Goal: Use online tool/utility: Utilize a website feature to perform a specific function

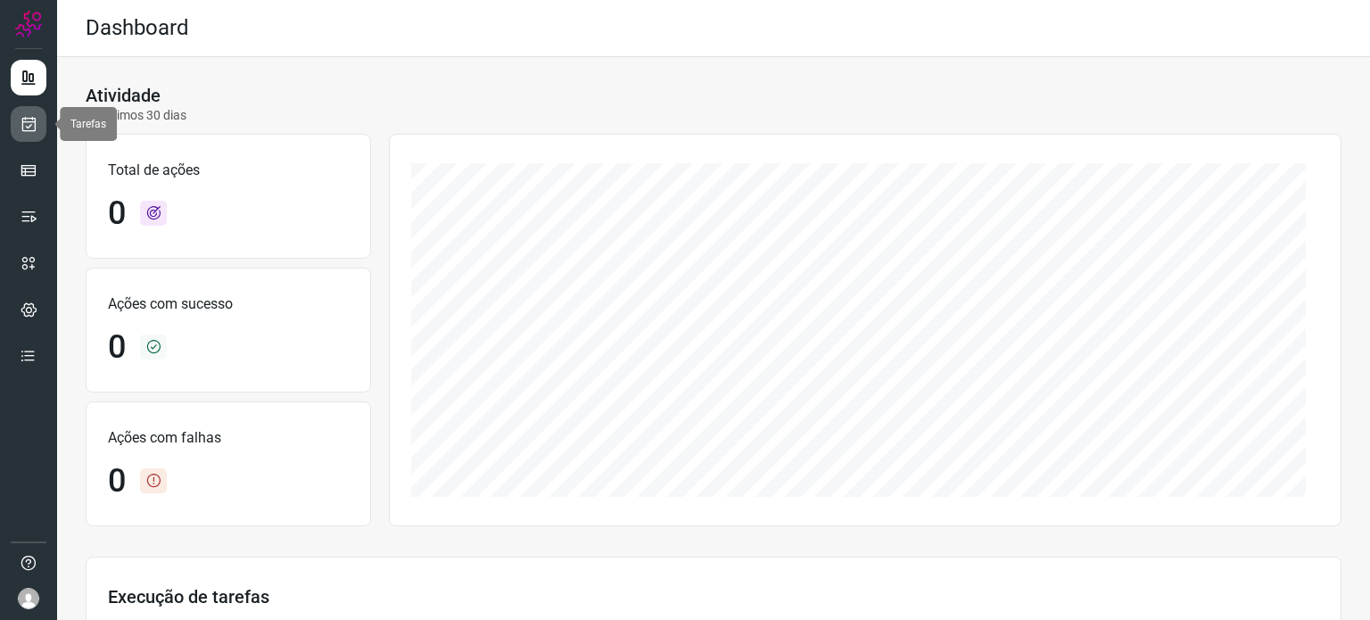
click at [29, 128] on icon at bounding box center [29, 124] width 19 height 18
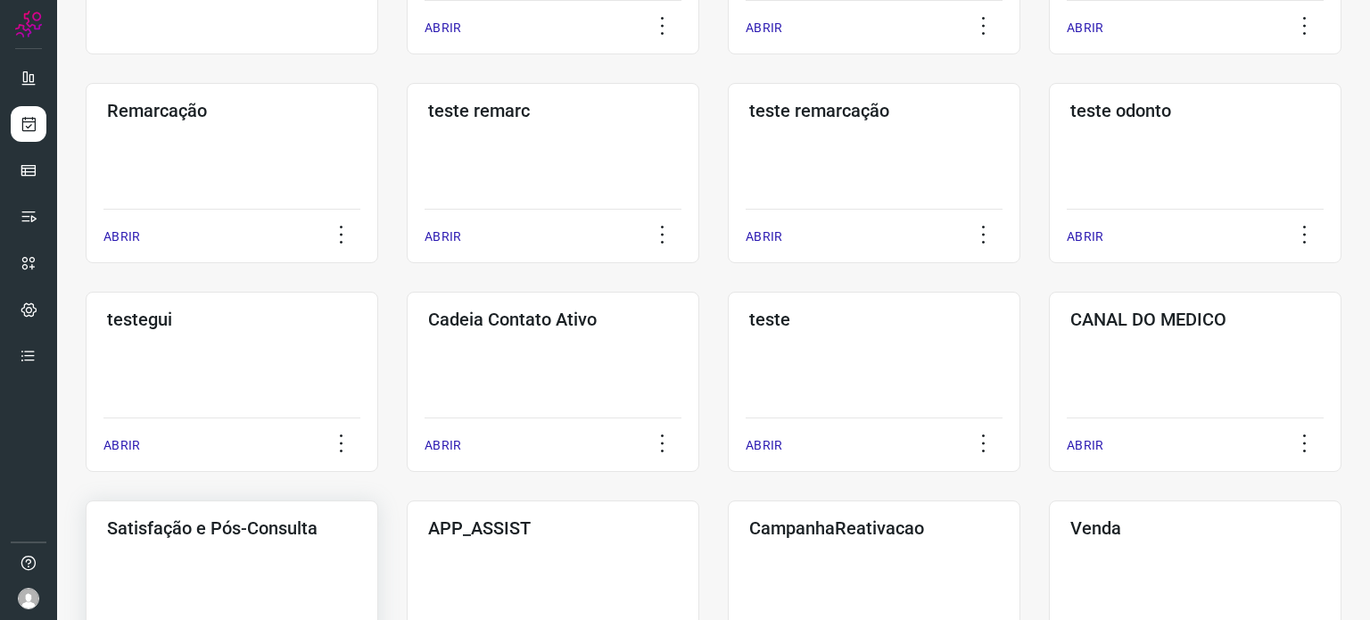
scroll to position [446, 0]
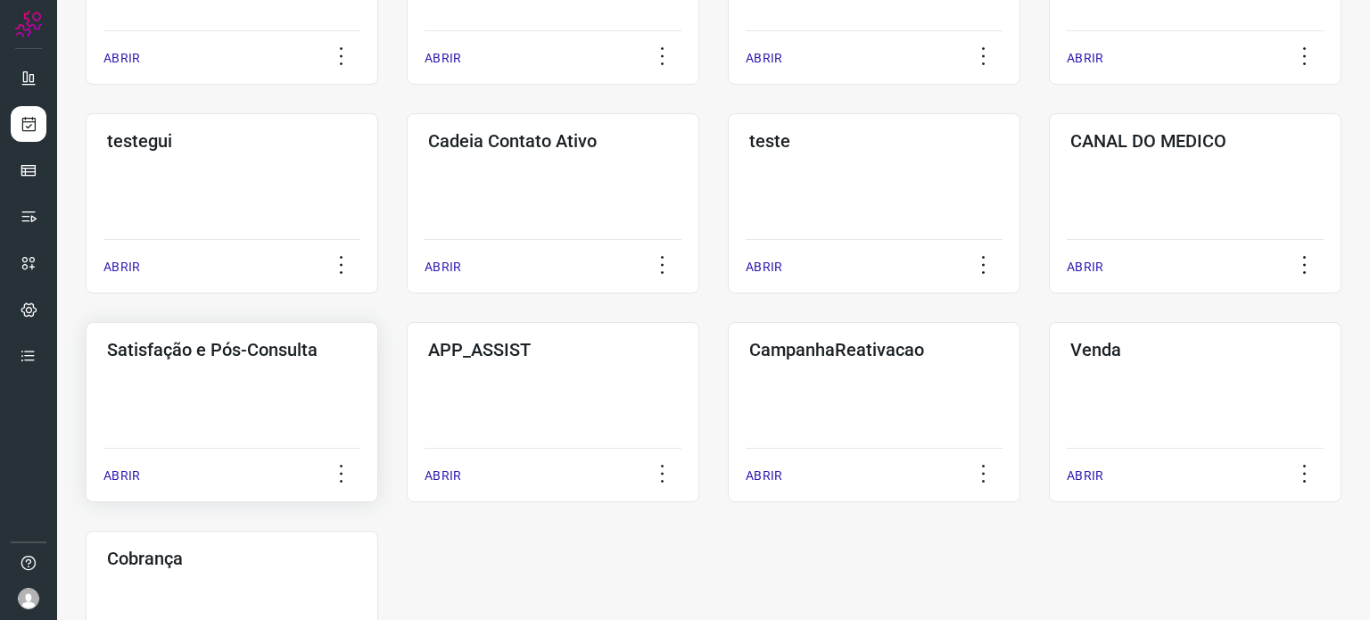
click at [259, 402] on div "Satisfação e Pós-Consulta ABRIR" at bounding box center [232, 412] width 293 height 180
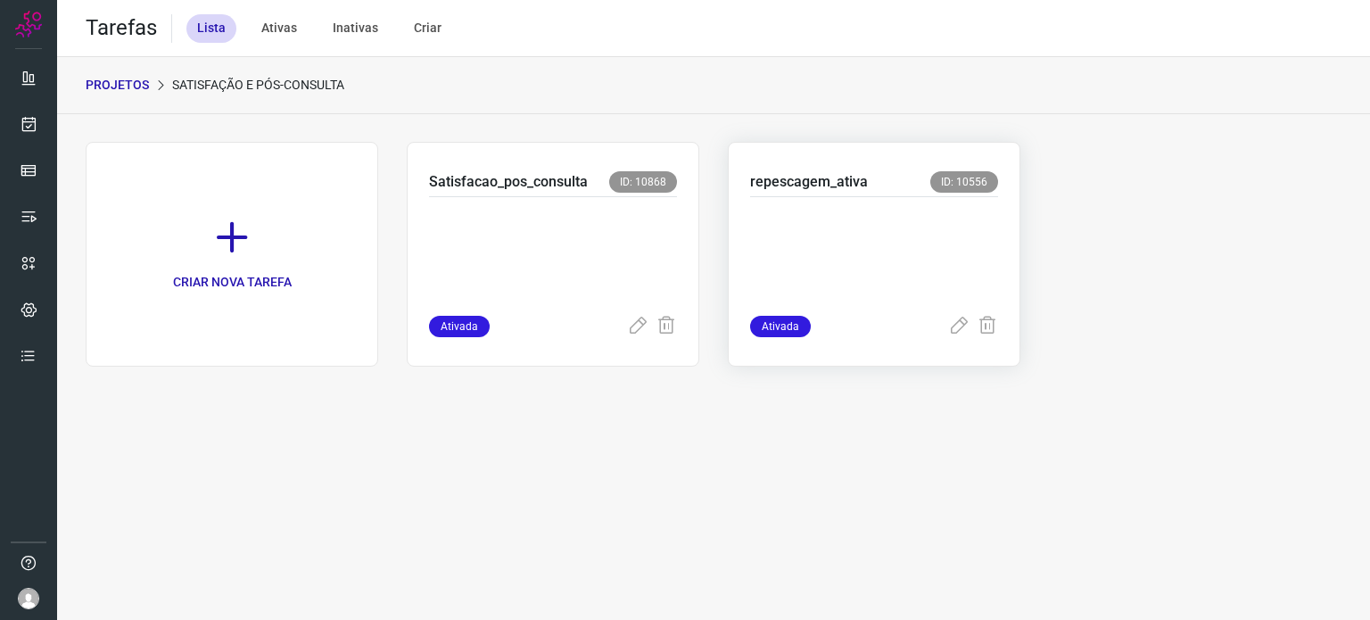
click at [821, 267] on p at bounding box center [874, 252] width 248 height 89
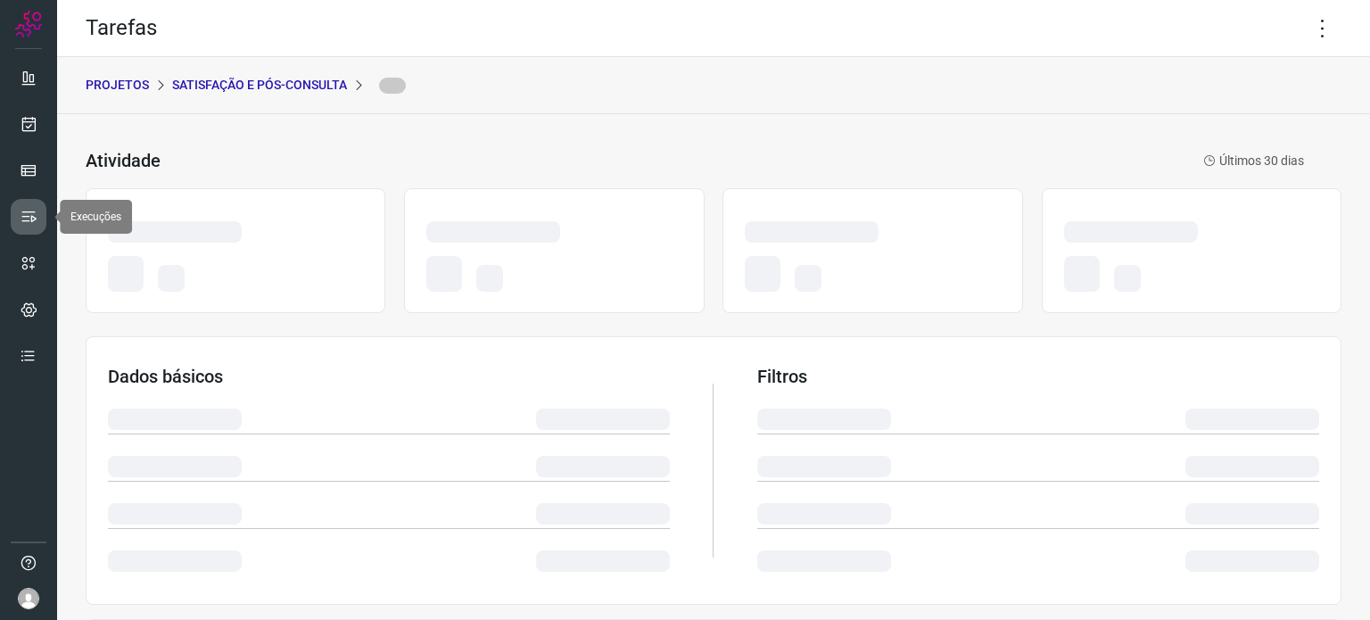
click at [39, 216] on link at bounding box center [29, 217] width 36 height 36
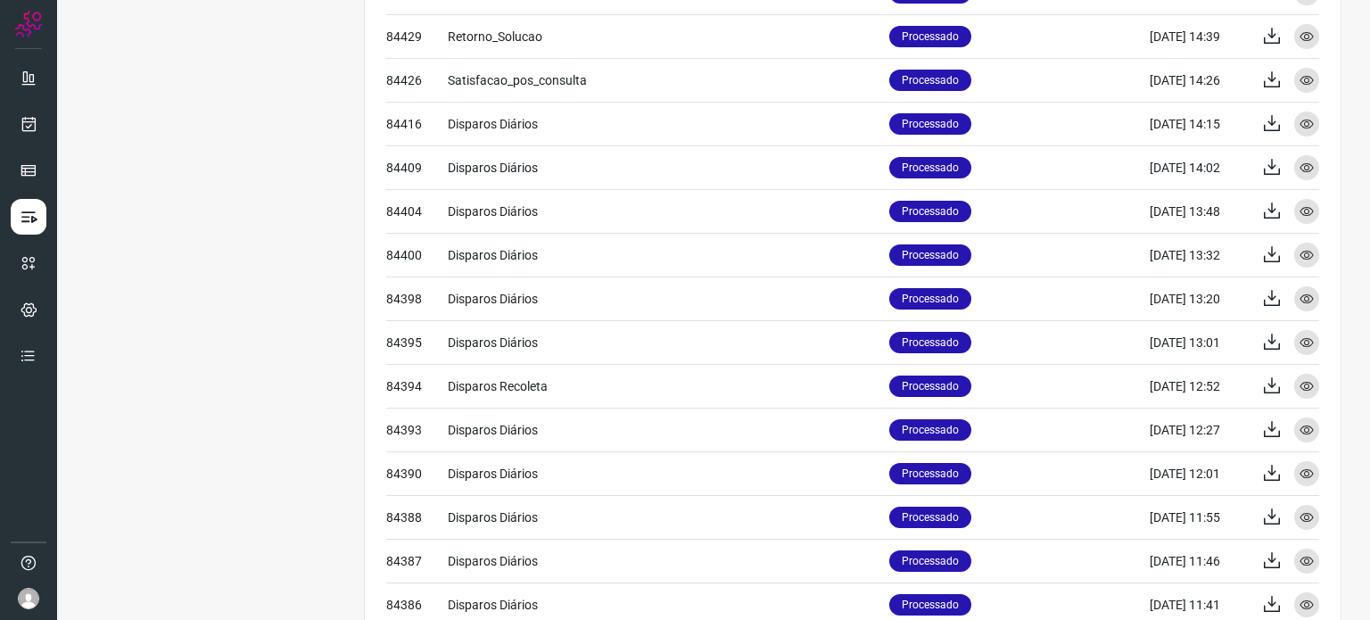
scroll to position [735, 0]
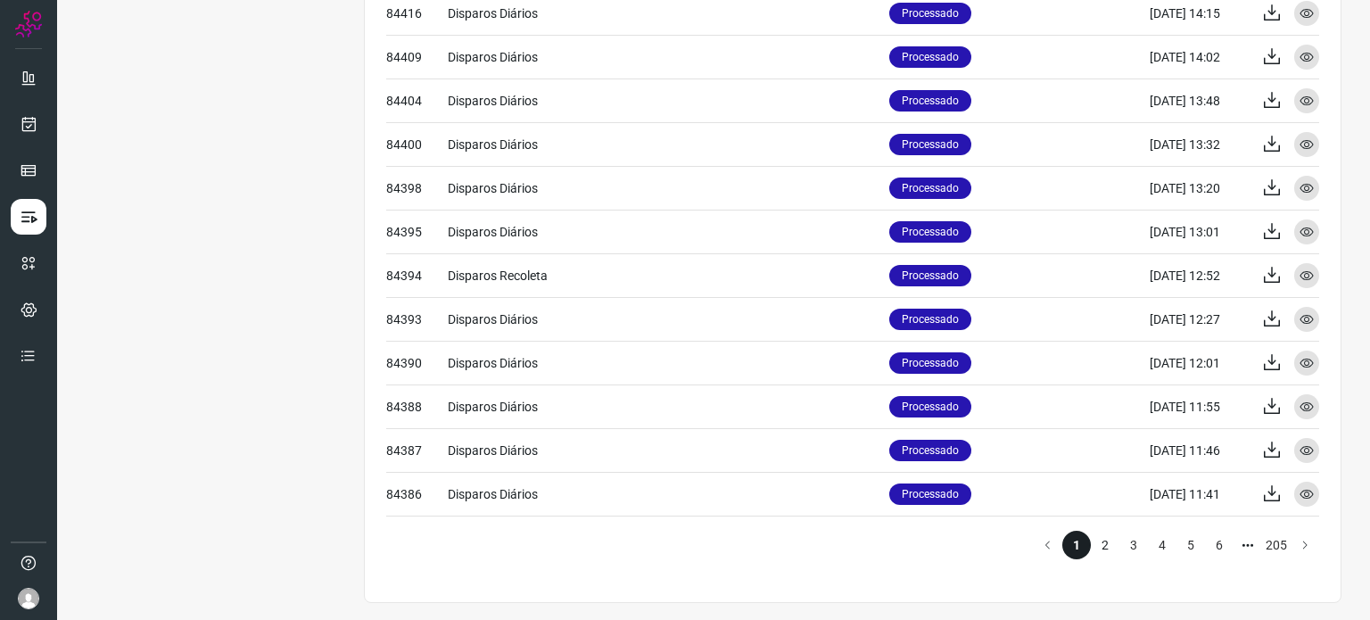
click at [1091, 541] on li "2" at bounding box center [1105, 545] width 29 height 29
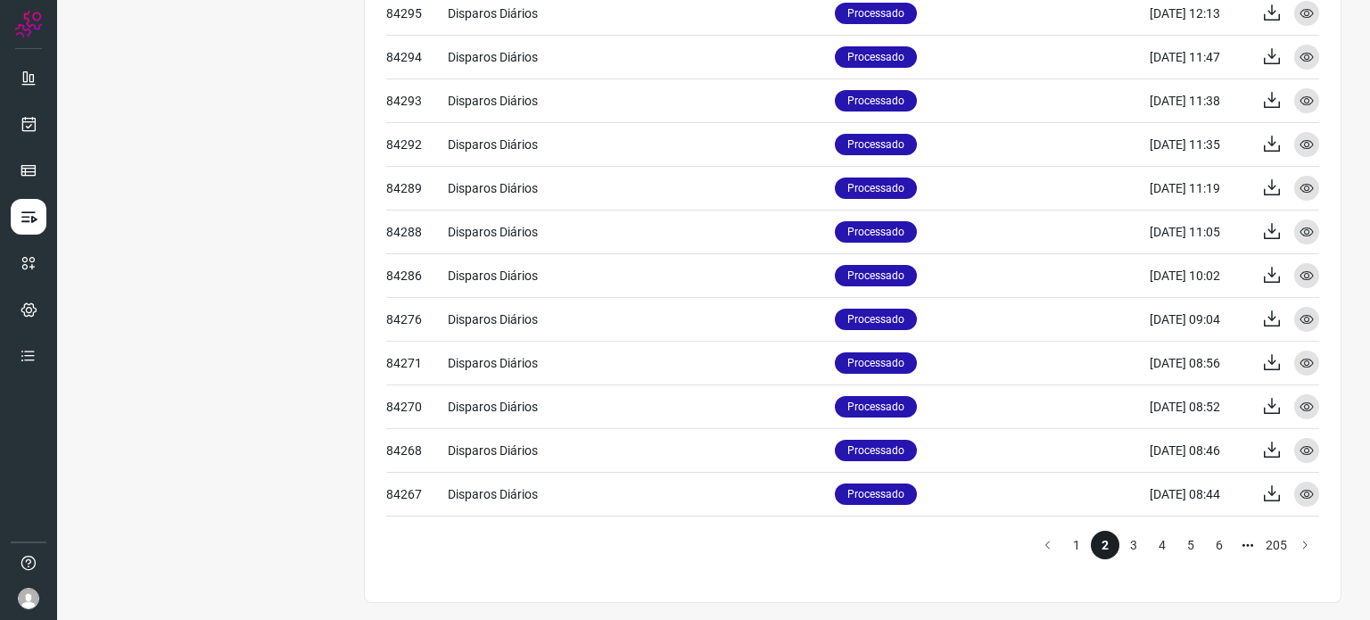
scroll to position [557, 0]
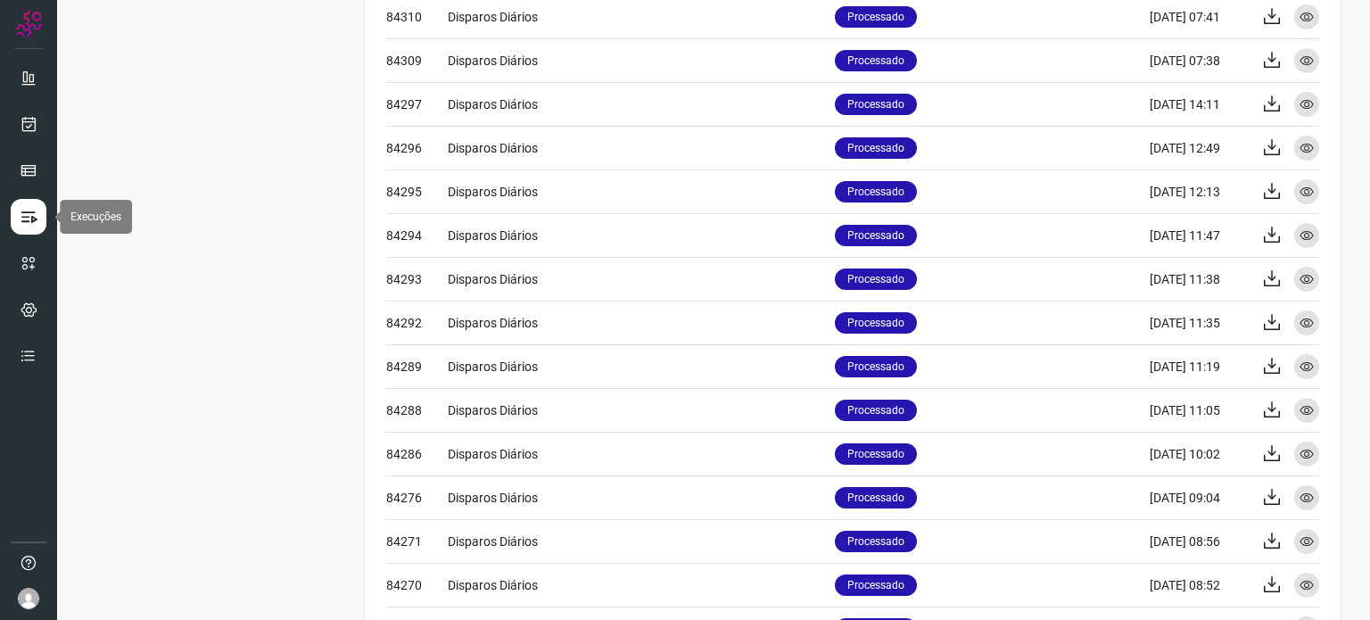
click at [26, 202] on link at bounding box center [29, 217] width 36 height 36
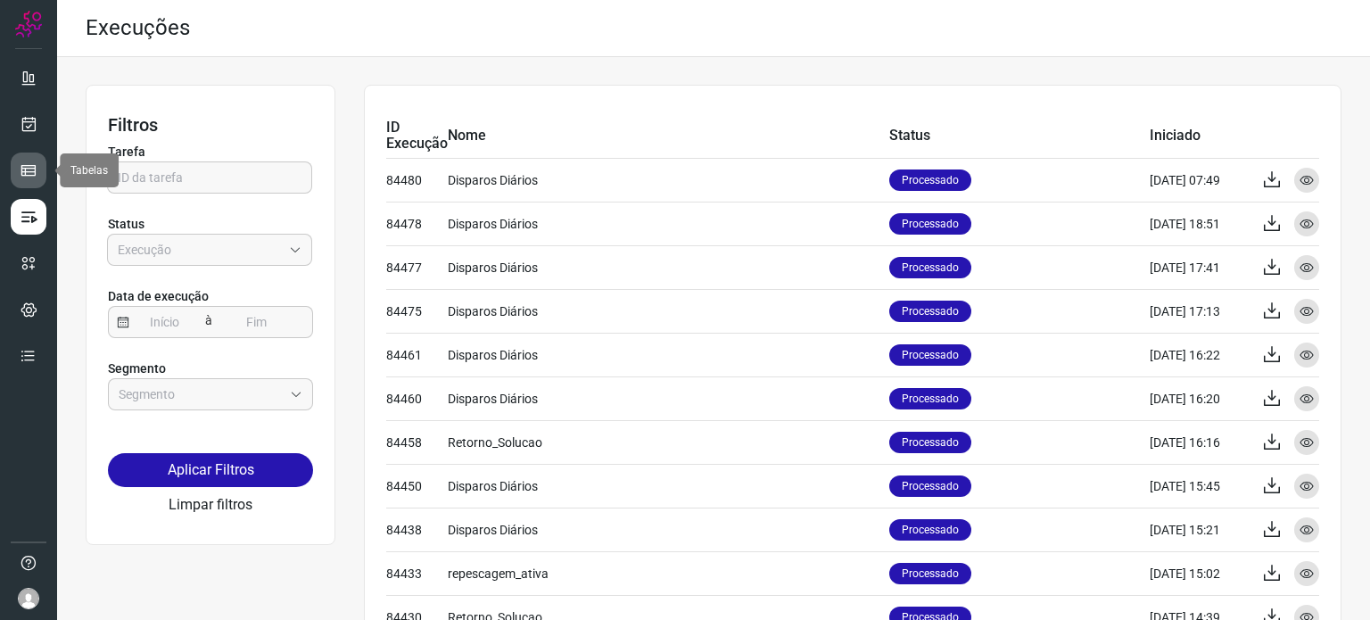
click at [29, 176] on icon at bounding box center [29, 170] width 18 height 18
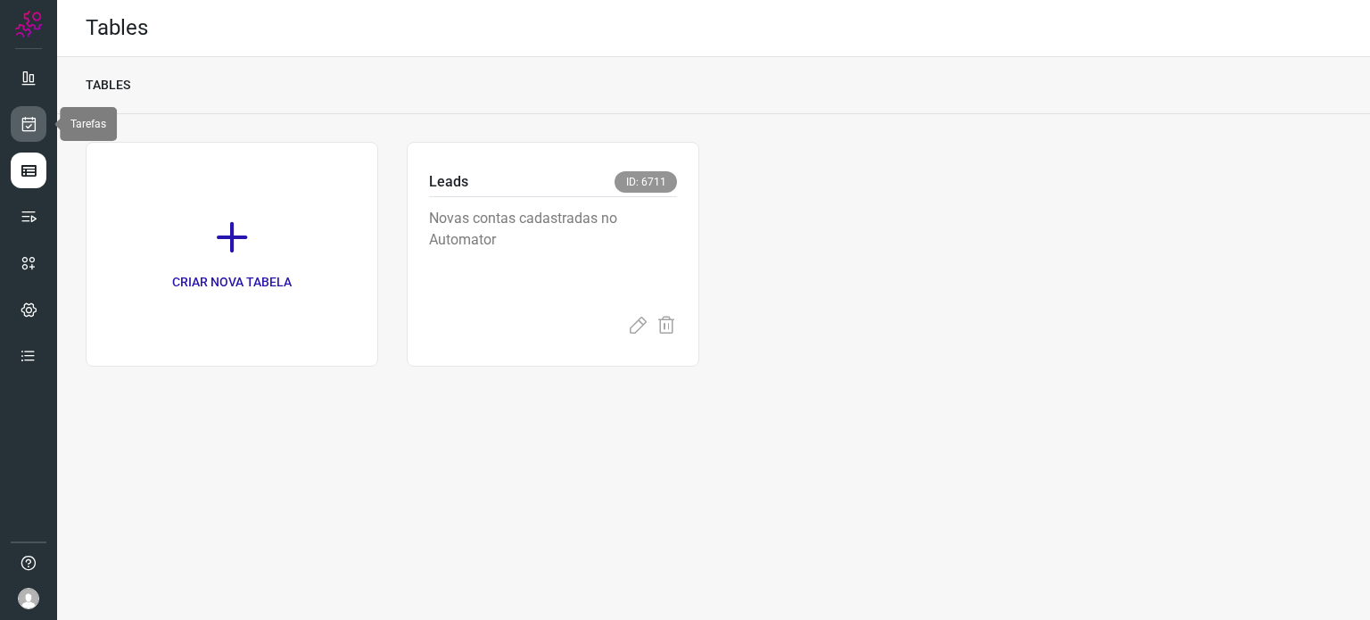
click at [13, 119] on link at bounding box center [29, 124] width 36 height 36
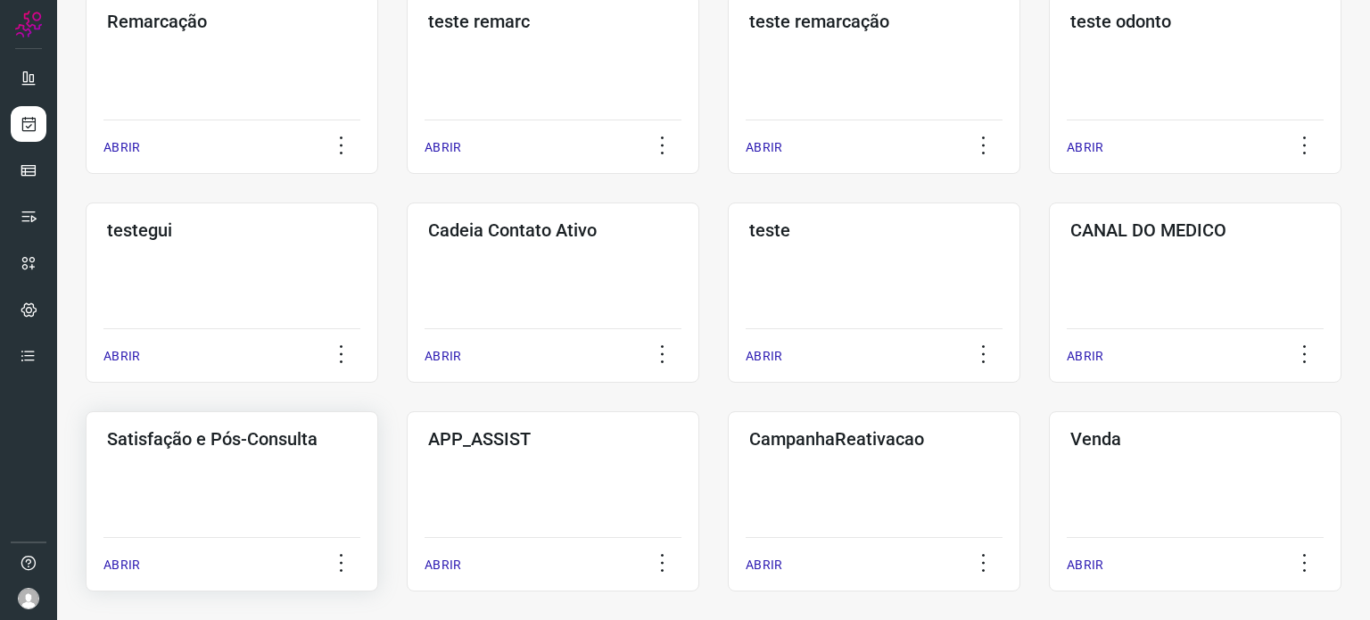
click at [246, 467] on div "Satisfação e Pós-Consulta ABRIR" at bounding box center [232, 501] width 293 height 180
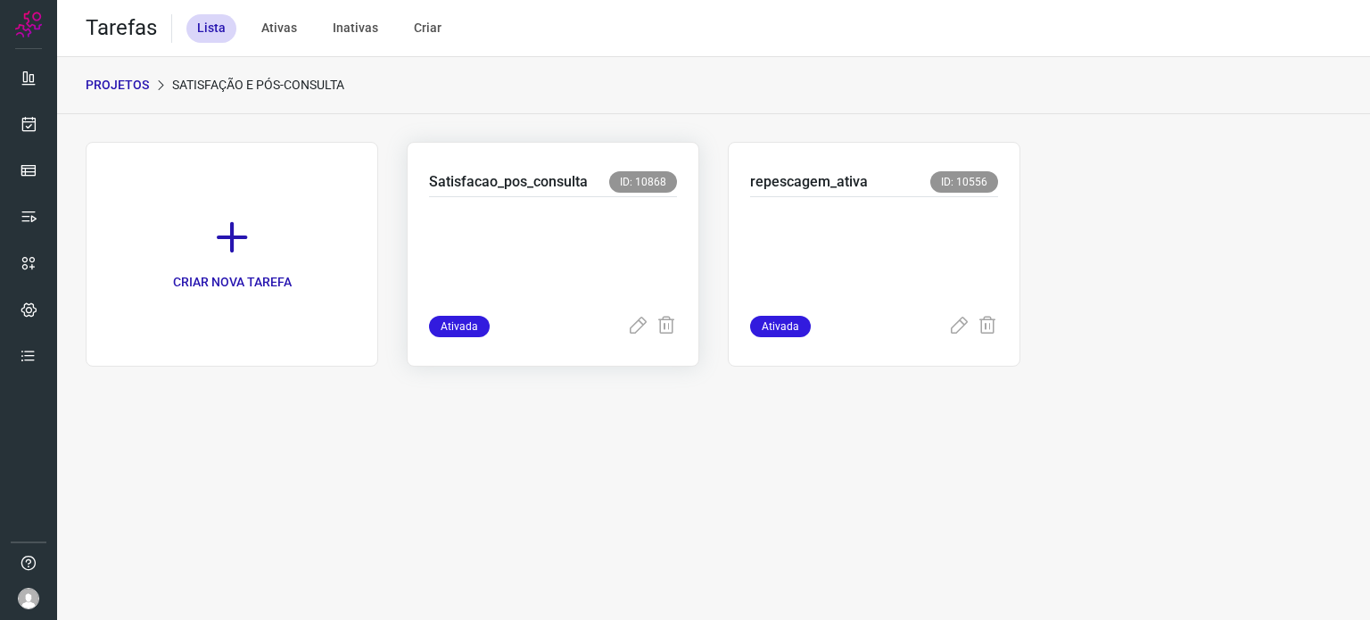
click at [564, 224] on p at bounding box center [553, 252] width 248 height 89
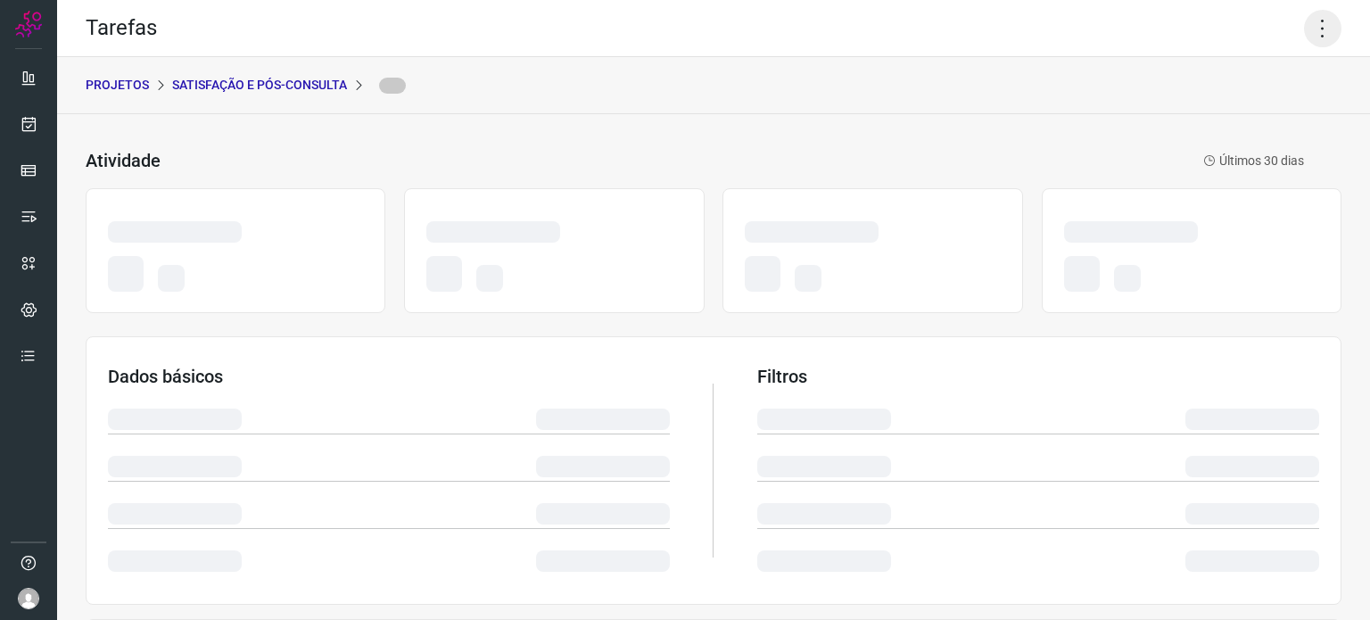
click at [1304, 30] on icon at bounding box center [1322, 28] width 37 height 37
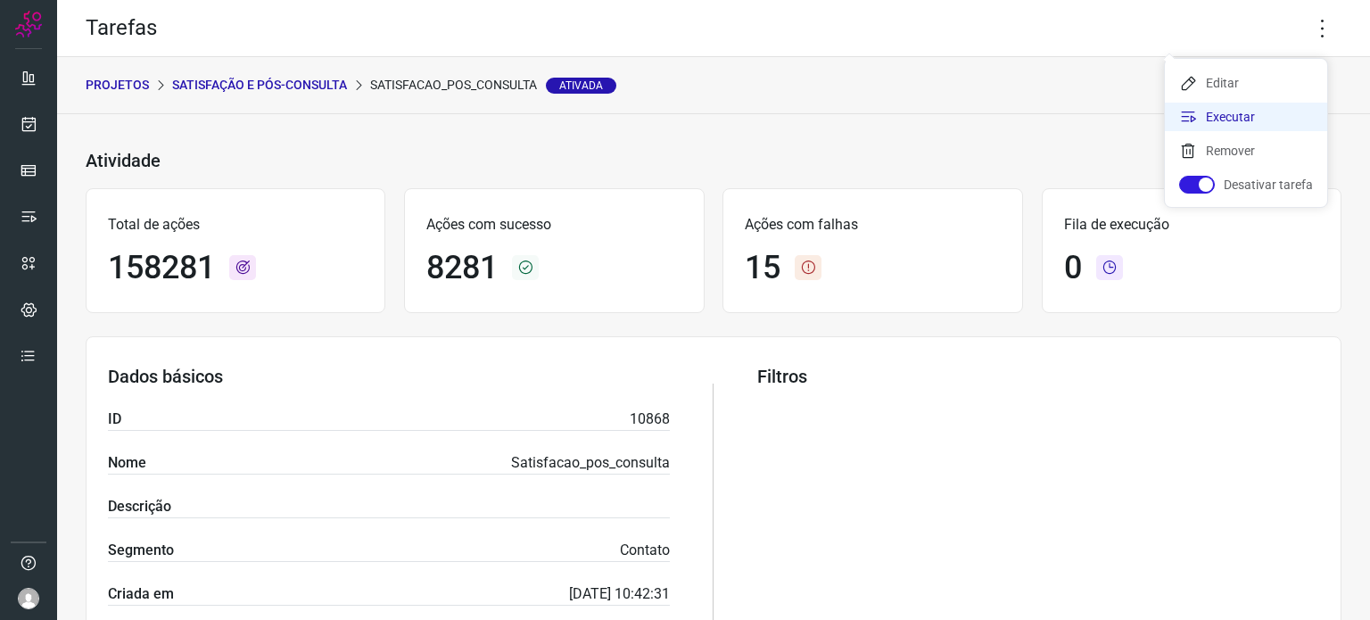
click at [1232, 115] on li "Executar" at bounding box center [1246, 117] width 162 height 29
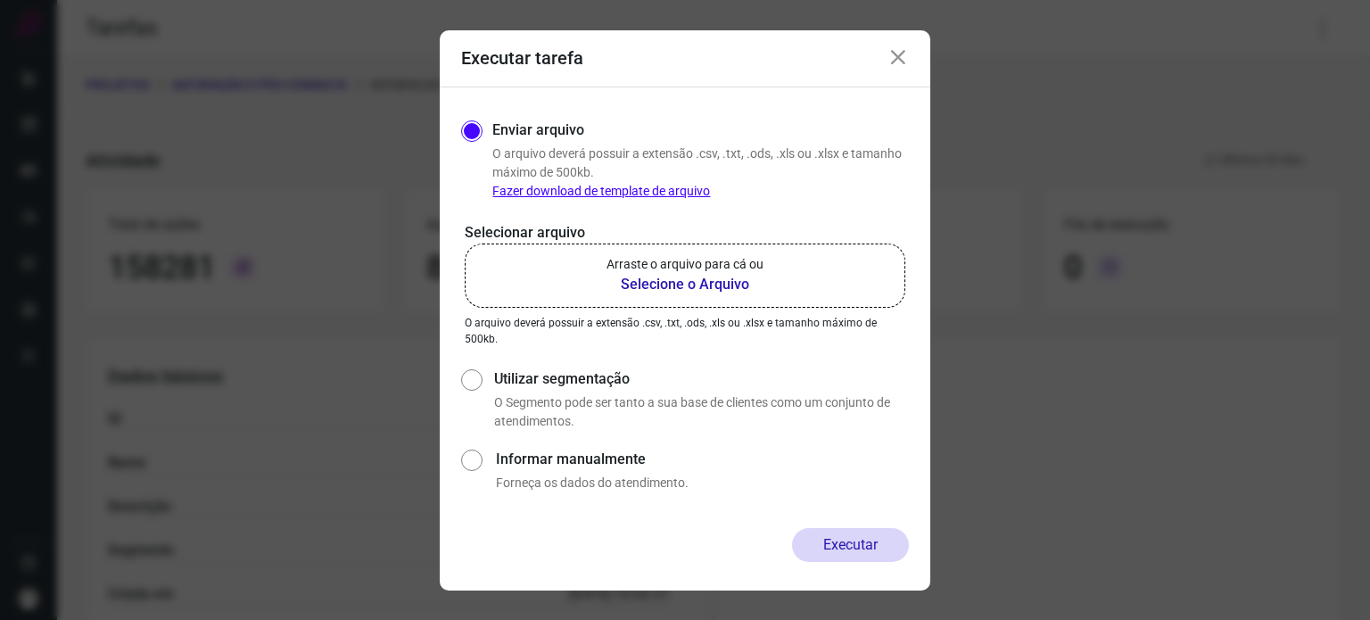
click at [806, 293] on label "Arraste o arquivo para cá ou Selecione o Arquivo" at bounding box center [685, 276] width 441 height 64
click at [0, 0] on input "Arraste o arquivo para cá ou Selecione o Arquivo" at bounding box center [0, 0] width 0 height 0
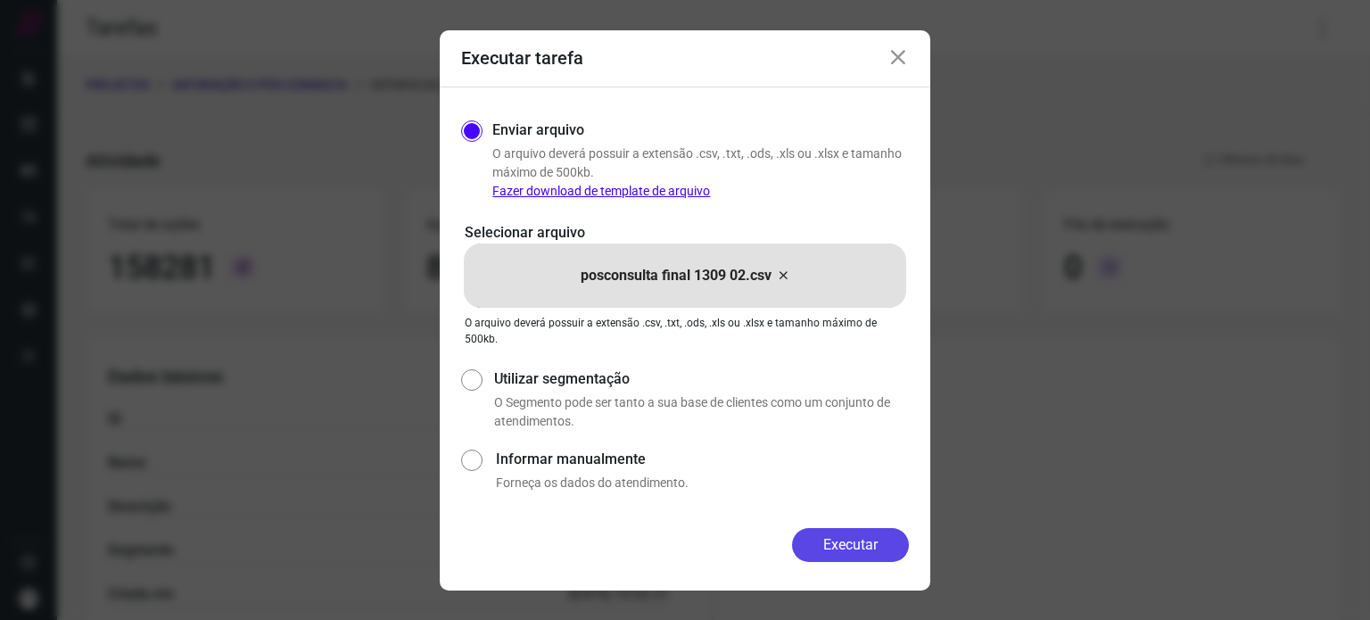
click at [859, 544] on button "Executar" at bounding box center [850, 545] width 117 height 34
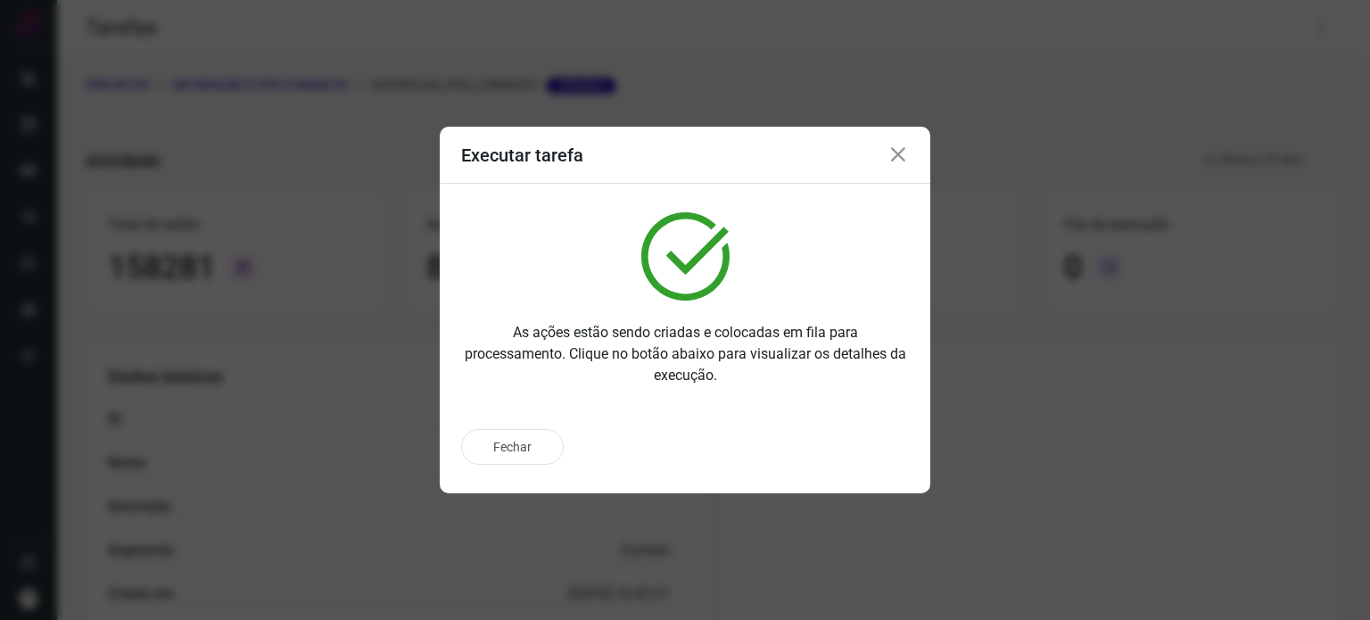
click at [865, 463] on div "Fechar" at bounding box center [685, 447] width 448 height 36
click at [823, 455] on p "Ir para execução" at bounding box center [831, 447] width 94 height 19
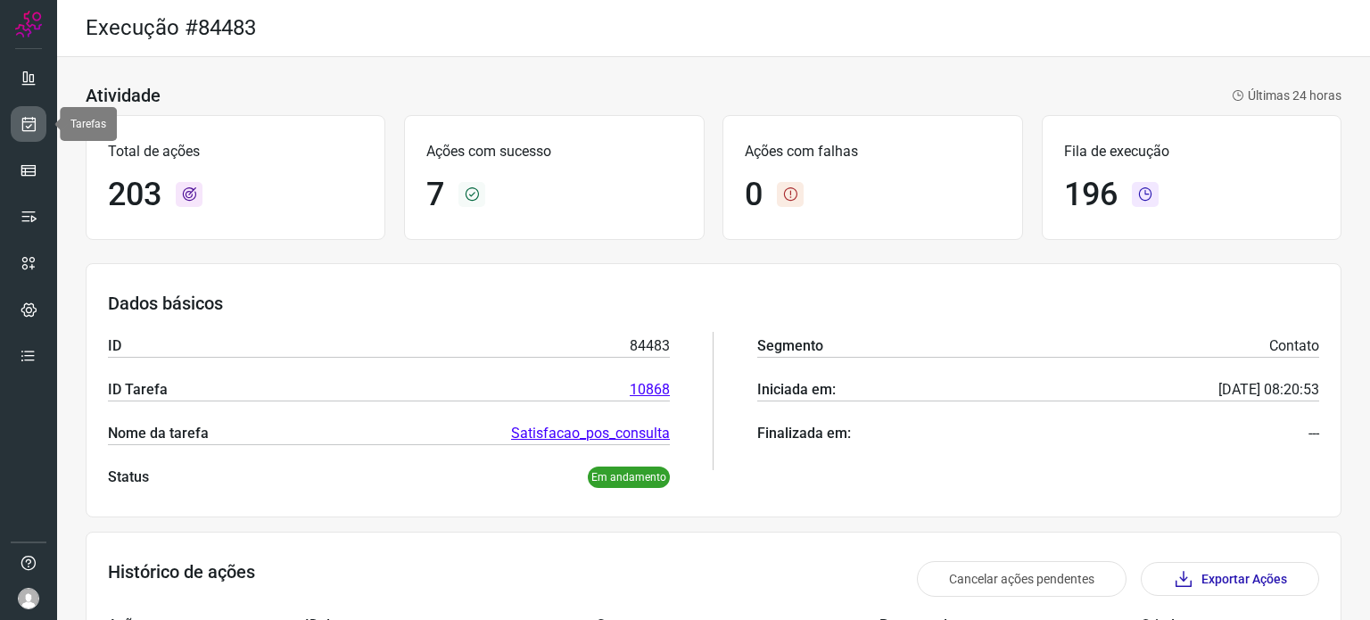
click at [29, 120] on icon at bounding box center [29, 124] width 19 height 18
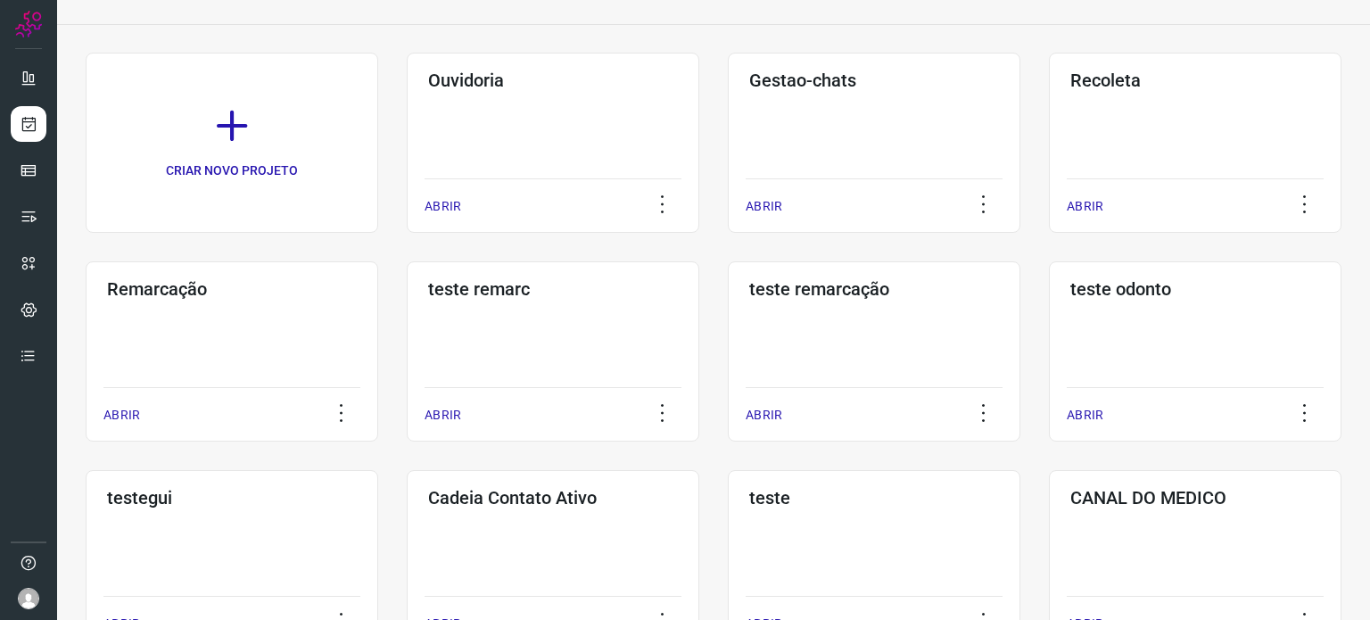
scroll to position [357, 0]
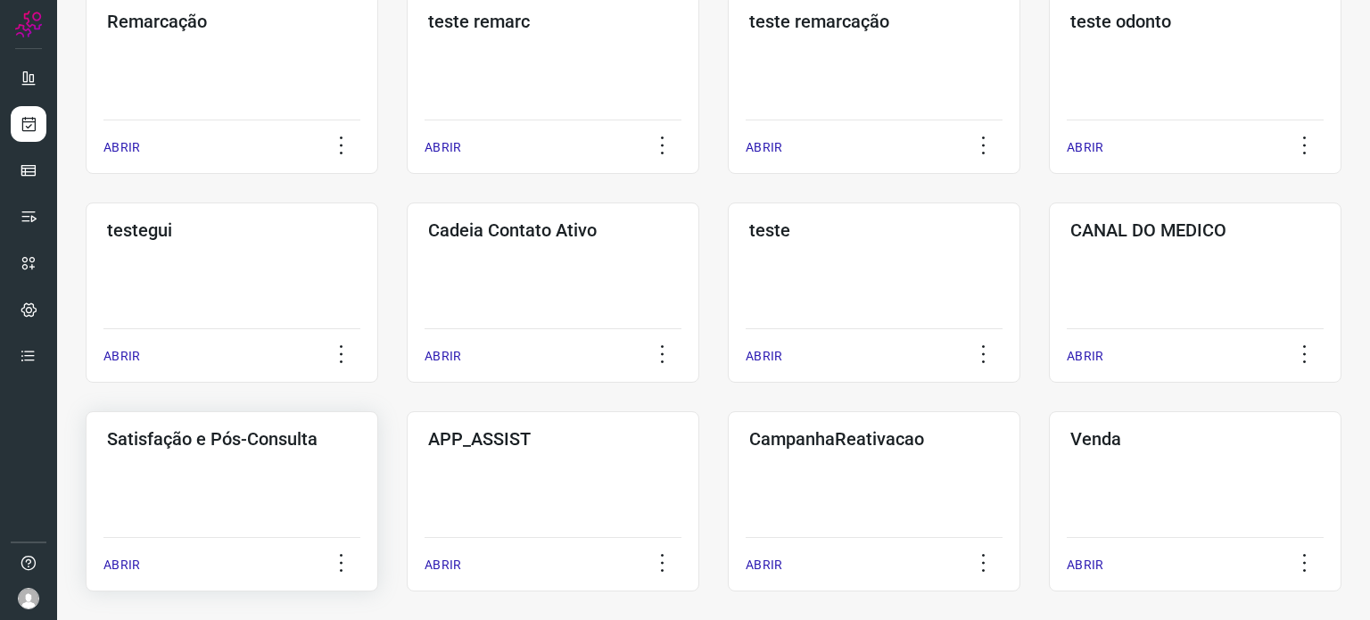
click at [188, 479] on div "Satisfação e Pós-Consulta ABRIR" at bounding box center [232, 501] width 293 height 180
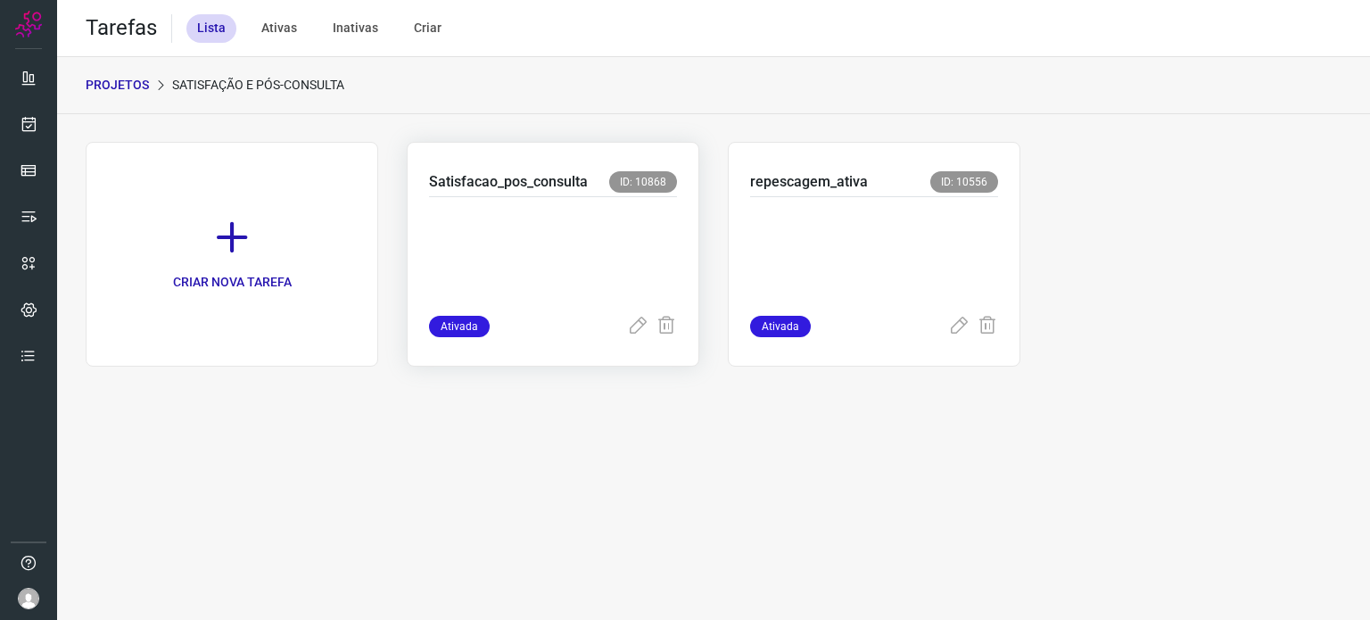
click at [593, 269] on p at bounding box center [553, 252] width 248 height 89
click at [831, 224] on p at bounding box center [874, 252] width 248 height 89
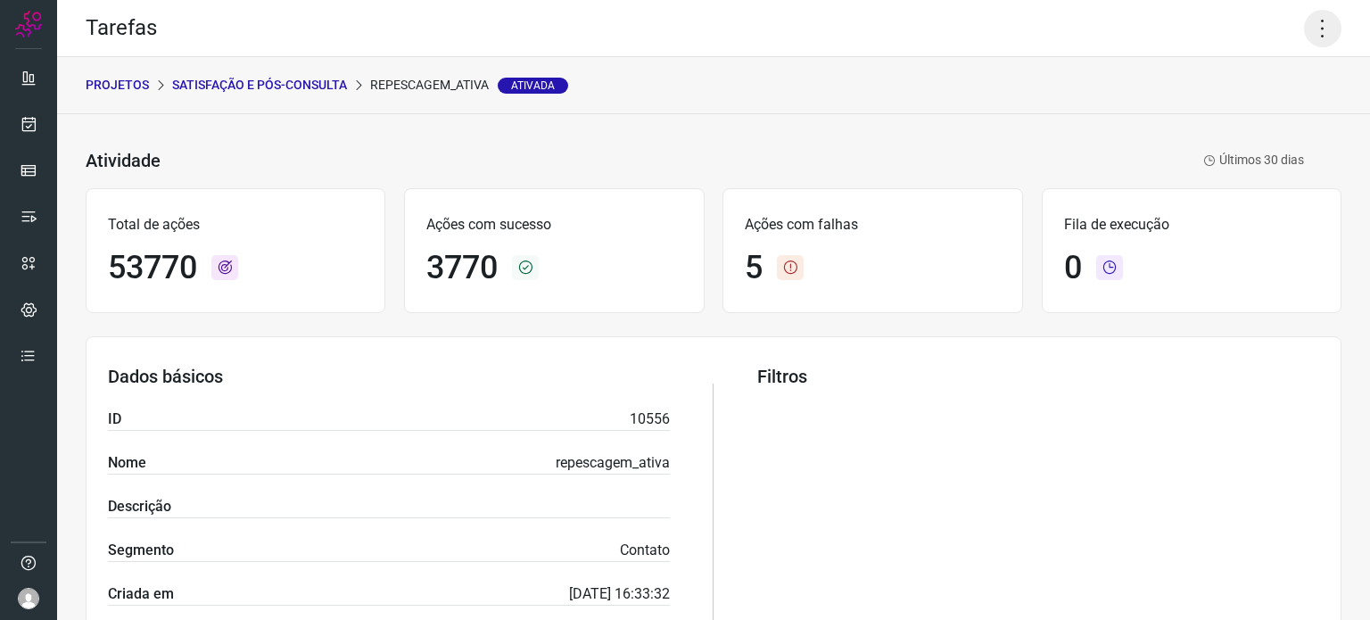
click at [1304, 29] on icon at bounding box center [1322, 28] width 37 height 37
click at [1222, 118] on li "Executar" at bounding box center [1246, 117] width 162 height 29
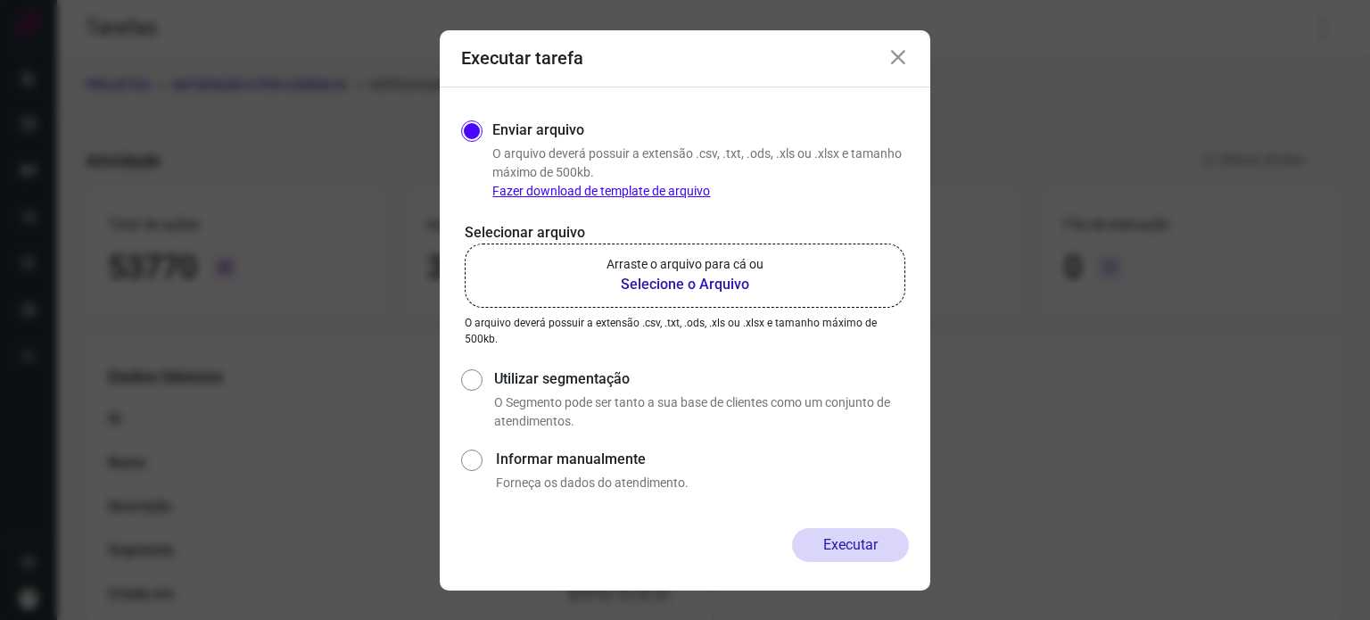
click at [677, 277] on b "Selecione o Arquivo" at bounding box center [685, 284] width 157 height 21
click at [0, 0] on input "Arraste o arquivo para cá ou Selecione o Arquivo" at bounding box center [0, 0] width 0 height 0
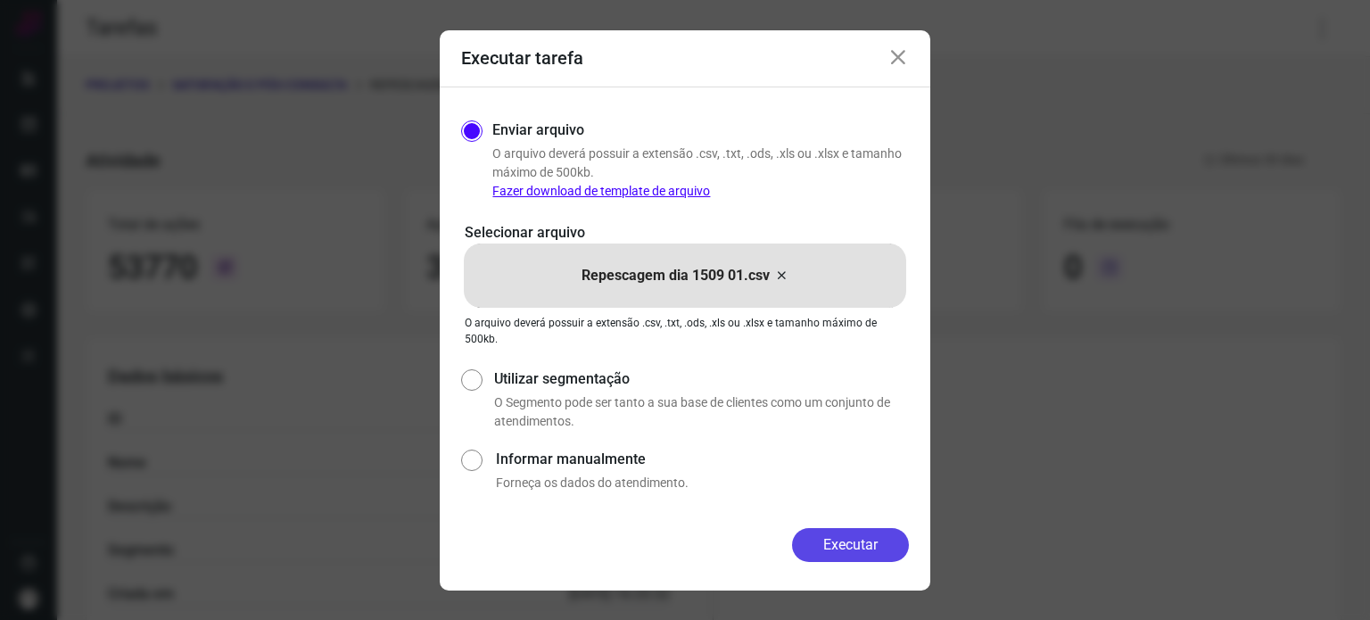
click at [840, 541] on button "Executar" at bounding box center [850, 545] width 117 height 34
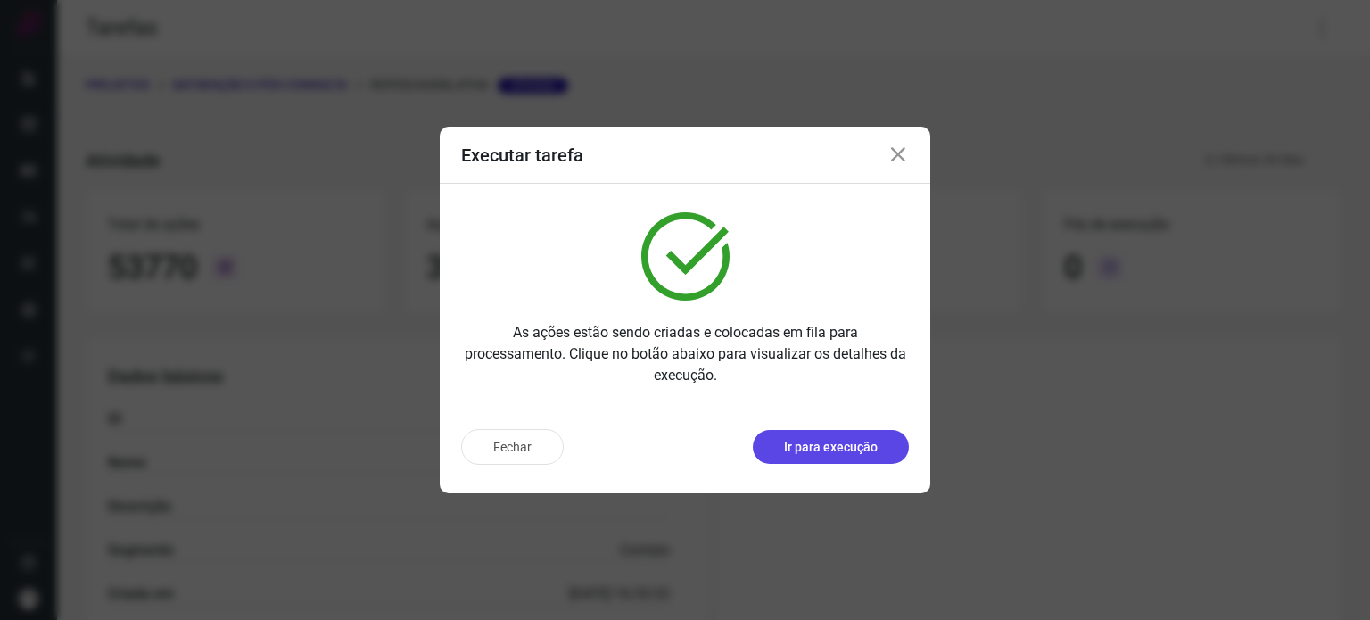
click at [826, 442] on p "Ir para execução" at bounding box center [831, 447] width 94 height 19
